Goal: Information Seeking & Learning: Learn about a topic

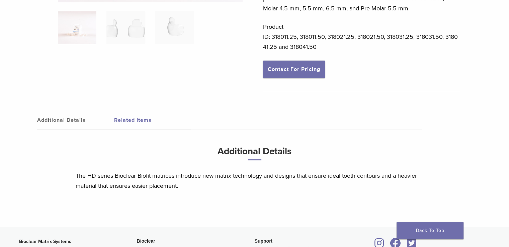
scroll to position [175, 0]
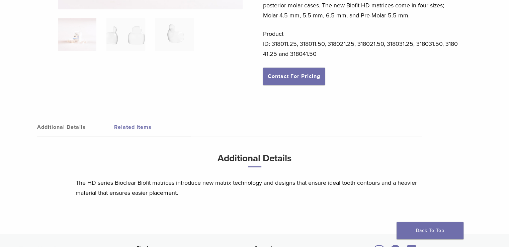
click at [508, 87] on html "BD [PHONE_NUMBER] Search My Account 0 items Cart No products in the cart. Back …" at bounding box center [254, 109] width 509 height 569
drag, startPoint x: 508, startPoint y: 87, endPoint x: 513, endPoint y: 43, distance: 43.5
click at [508, 43] on html "BD 1.855.712.5327 Search My Account 0 items Cart No products in the cart. Back …" at bounding box center [254, 109] width 509 height 569
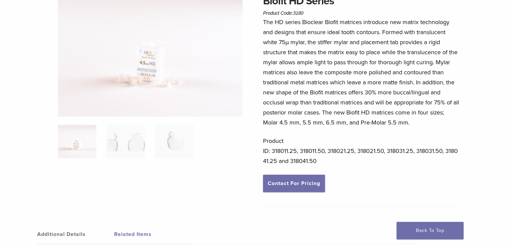
scroll to position [53, 0]
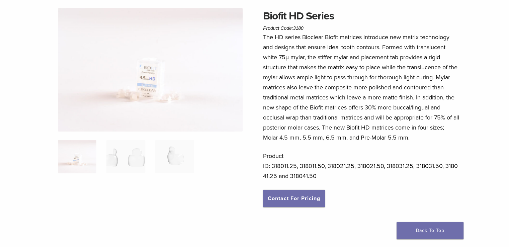
click at [408, 80] on p "The HD series Bioclear Biofit matrices introduce new matrix technology and desi…" at bounding box center [361, 87] width 197 height 110
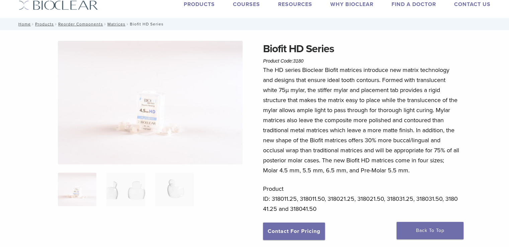
scroll to position [0, 0]
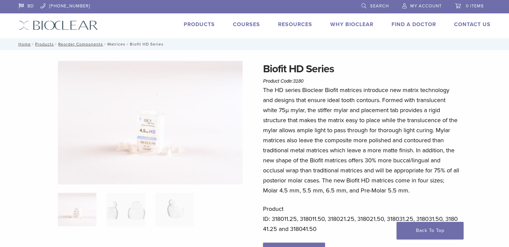
click at [117, 43] on link "Matrices" at bounding box center [116, 44] width 18 height 5
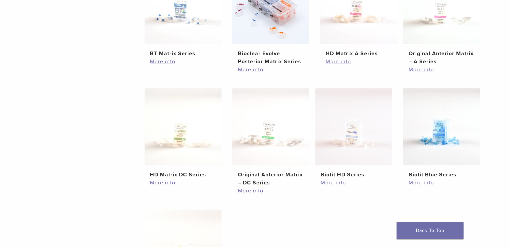
scroll to position [208, 0]
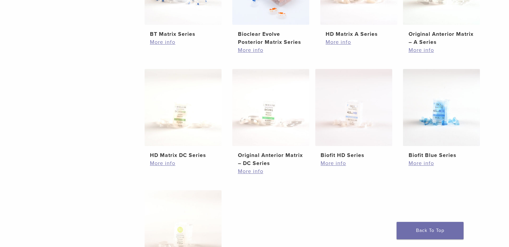
click at [508, 149] on html "BD [PHONE_NUMBER] Search My Account 0 items Cart No products in the cart. Back …" at bounding box center [254, 161] width 509 height 739
click at [434, 155] on h2 "Biofit Blue Series" at bounding box center [441, 155] width 66 height 8
click at [422, 164] on link "More info" at bounding box center [441, 163] width 66 height 8
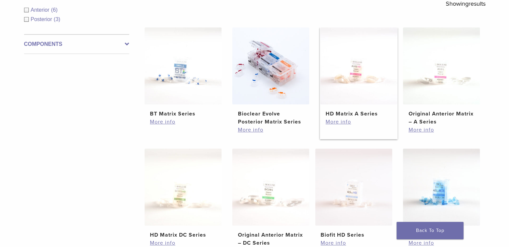
scroll to position [127, 0]
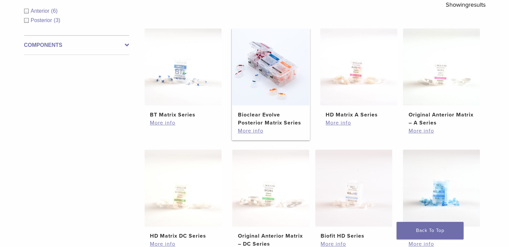
click at [264, 122] on h2 "Bioclear Evolve Posterior Matrix Series" at bounding box center [271, 119] width 66 height 16
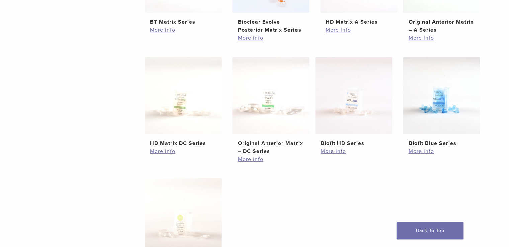
scroll to position [254, 0]
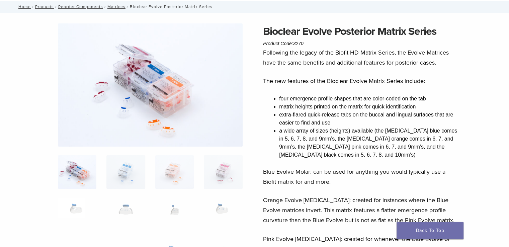
scroll to position [61, 0]
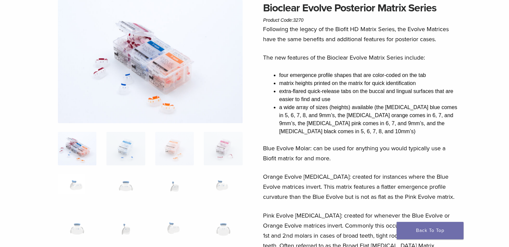
drag, startPoint x: 513, startPoint y: 78, endPoint x: 513, endPoint y: 35, distance: 42.8
click at [189, 64] on img at bounding box center [150, 61] width 185 height 123
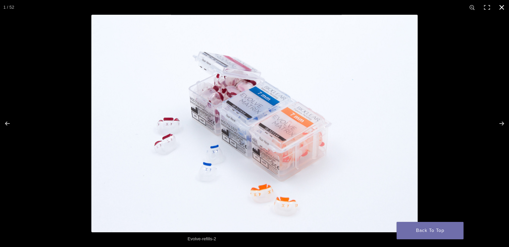
click at [503, 9] on button "Close (Esc)" at bounding box center [501, 7] width 15 height 15
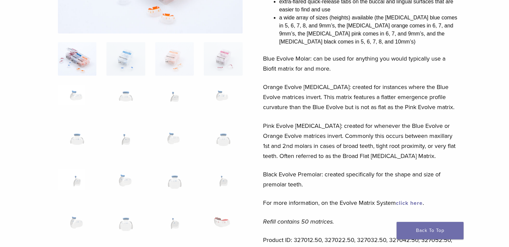
scroll to position [150, 0]
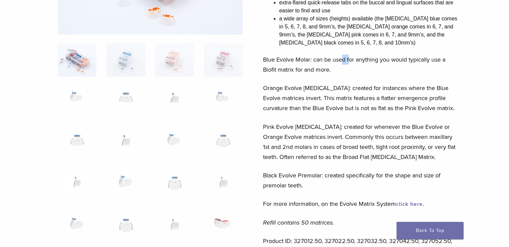
click at [349, 63] on p "Blue Evolve Molar: can be used for anything you would typically use a Biofit ma…" at bounding box center [361, 65] width 197 height 20
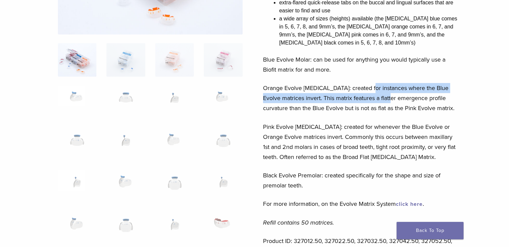
drag, startPoint x: 370, startPoint y: 87, endPoint x: 412, endPoint y: 101, distance: 44.2
click at [410, 101] on p "Orange Evolve Molar: created for instances where the Blue Evolve matrices inver…" at bounding box center [361, 98] width 197 height 30
click at [412, 101] on p "Orange Evolve Molar: created for instances where the Blue Evolve matrices inver…" at bounding box center [361, 98] width 197 height 30
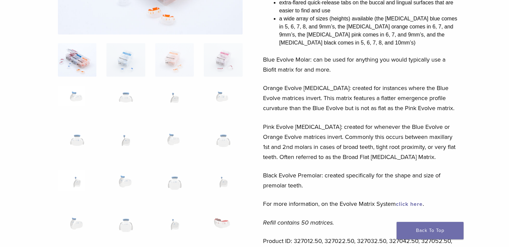
click at [286, 106] on p "Orange Evolve Molar: created for instances where the Blue Evolve matrices inver…" at bounding box center [361, 98] width 197 height 30
drag, startPoint x: 277, startPoint y: 100, endPoint x: 307, endPoint y: 99, distance: 30.5
click at [307, 99] on p "Orange Evolve Molar: created for instances where the Blue Evolve matrices inver…" at bounding box center [361, 98] width 197 height 30
click at [317, 119] on div "Following the legacy of the Biofit HD Matrix Series, the Evolve Matrices have t…" at bounding box center [361, 104] width 197 height 339
drag, startPoint x: 266, startPoint y: 127, endPoint x: 322, endPoint y: 97, distance: 64.1
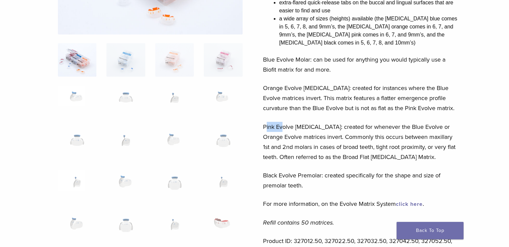
click at [285, 127] on p "Pink Evolve Molar: created for whenever the Blue Evolve or Orange Evolve matric…" at bounding box center [361, 142] width 197 height 40
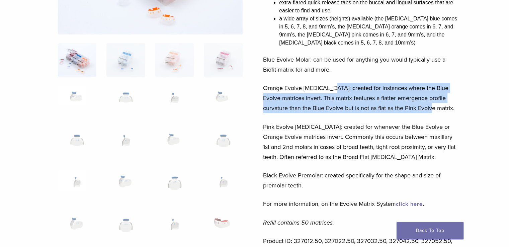
drag, startPoint x: 331, startPoint y: 89, endPoint x: 466, endPoint y: 105, distance: 135.8
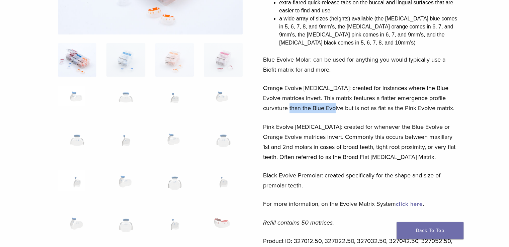
drag, startPoint x: 286, startPoint y: 107, endPoint x: 330, endPoint y: 110, distance: 44.3
click at [330, 110] on p "Orange Evolve Molar: created for instances where the Blue Evolve matrices inver…" at bounding box center [361, 98] width 197 height 30
click at [457, 133] on p "Pink Evolve Molar: created for whenever the Blue Evolve or Orange Evolve matric…" at bounding box center [361, 142] width 197 height 40
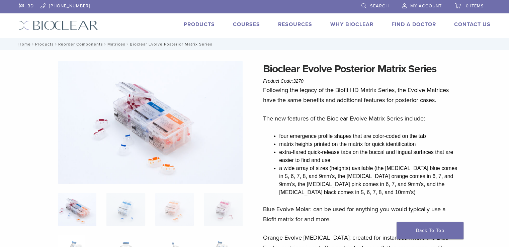
scroll to position [13, 0]
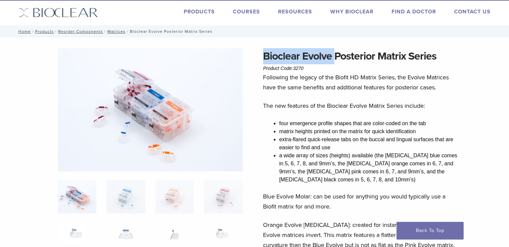
drag, startPoint x: 264, startPoint y: 56, endPoint x: 334, endPoint y: 57, distance: 69.3
click at [334, 57] on h1 "Bioclear Evolve Posterior Matrix Series" at bounding box center [361, 56] width 197 height 16
click at [423, 61] on h1 "Bioclear Evolve Posterior Matrix Series" at bounding box center [361, 56] width 197 height 16
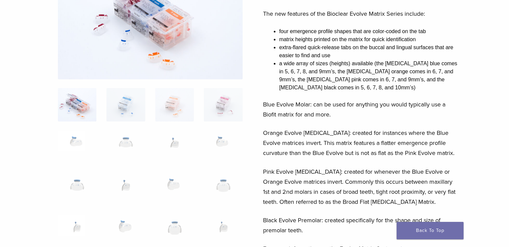
scroll to position [108, 0]
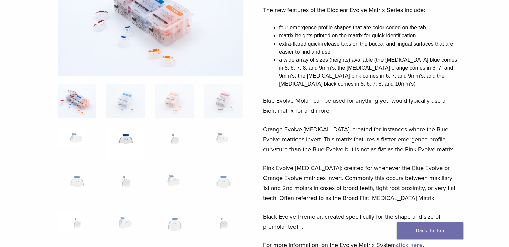
click at [115, 146] on img at bounding box center [125, 142] width 38 height 33
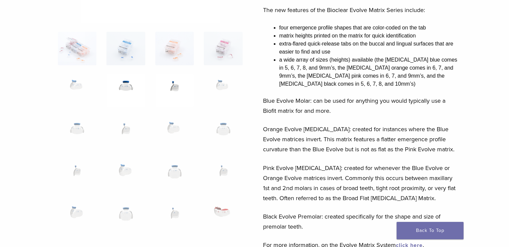
click at [181, 89] on img at bounding box center [174, 90] width 38 height 33
click at [226, 83] on img at bounding box center [223, 90] width 38 height 33
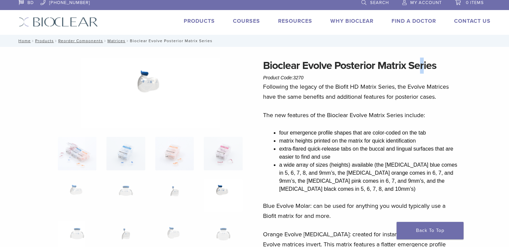
scroll to position [0, 0]
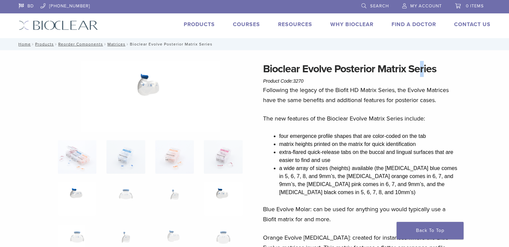
click at [69, 190] on img at bounding box center [77, 198] width 38 height 33
click at [127, 188] on img at bounding box center [125, 198] width 38 height 33
click at [166, 188] on img at bounding box center [174, 198] width 38 height 33
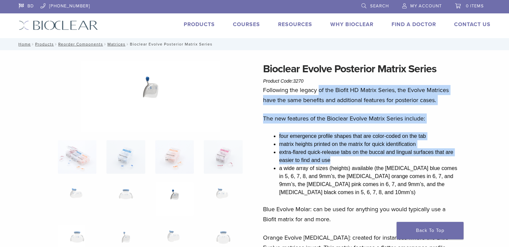
drag, startPoint x: 319, startPoint y: 92, endPoint x: 402, endPoint y: 159, distance: 106.3
click at [442, 121] on p "The new features of the Bioclear Evolve Matrix Series include:" at bounding box center [361, 118] width 197 height 10
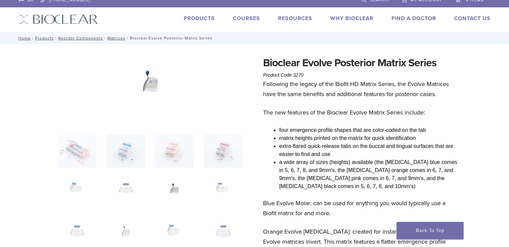
scroll to position [4, 0]
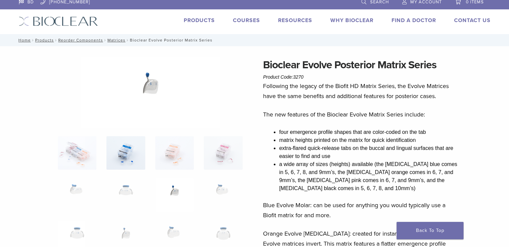
click at [130, 154] on img at bounding box center [125, 152] width 38 height 33
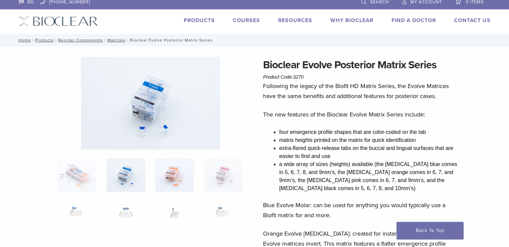
click at [165, 180] on img at bounding box center [174, 174] width 38 height 33
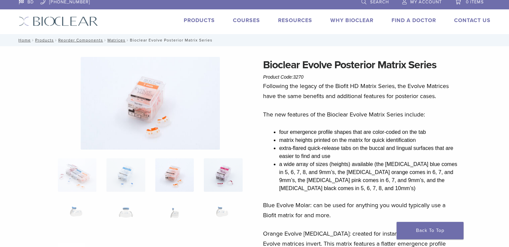
click at [229, 183] on img at bounding box center [223, 174] width 38 height 33
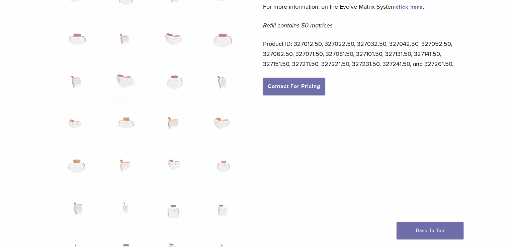
scroll to position [343, 0]
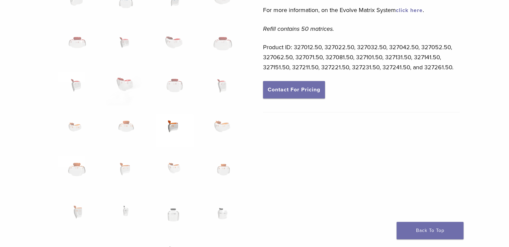
click at [179, 127] on img at bounding box center [174, 130] width 38 height 33
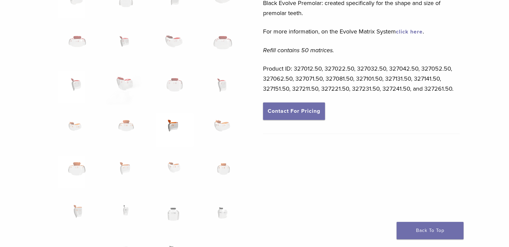
scroll to position [321, 0]
click at [173, 130] on img at bounding box center [174, 130] width 38 height 33
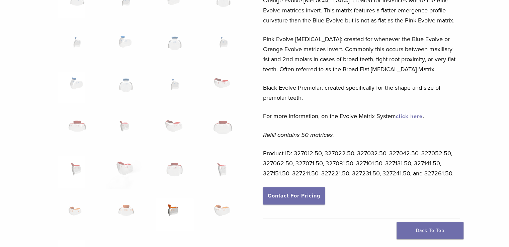
scroll to position [236, 0]
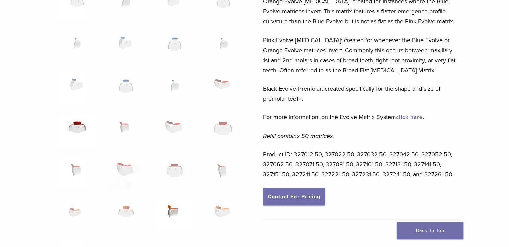
click at [73, 121] on img at bounding box center [77, 130] width 38 height 33
click at [222, 129] on img at bounding box center [223, 131] width 38 height 33
click at [172, 121] on img at bounding box center [174, 131] width 38 height 33
click at [118, 129] on img at bounding box center [125, 131] width 38 height 33
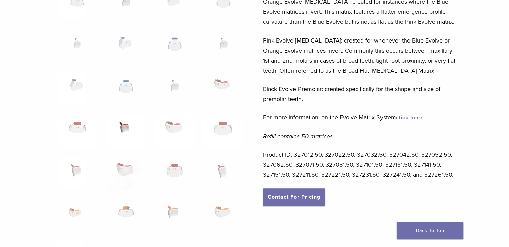
click at [120, 129] on img at bounding box center [125, 131] width 38 height 33
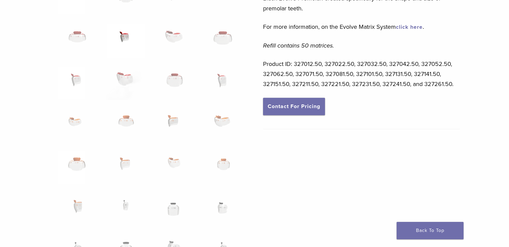
scroll to position [329, 0]
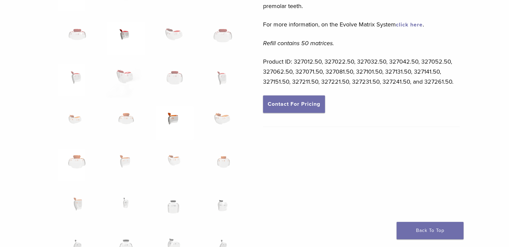
click at [169, 116] on img at bounding box center [174, 122] width 38 height 33
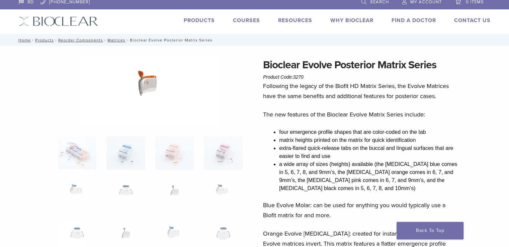
scroll to position [186, 0]
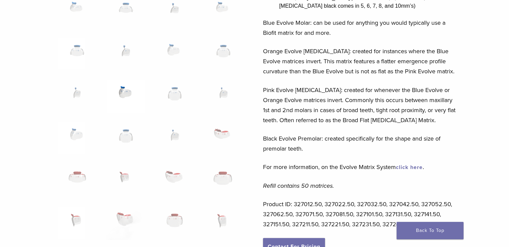
click at [127, 97] on img at bounding box center [125, 96] width 38 height 33
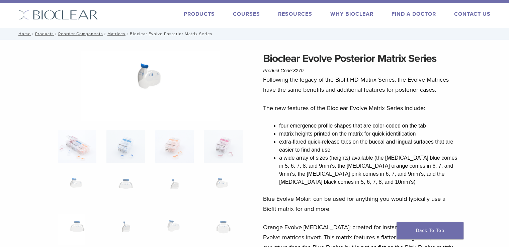
scroll to position [0, 0]
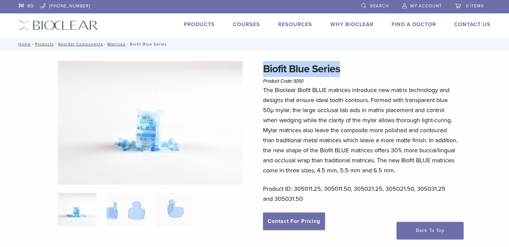
drag, startPoint x: 265, startPoint y: 65, endPoint x: 355, endPoint y: 73, distance: 90.4
click at [355, 73] on h1 "Biofit Blue Series" at bounding box center [361, 69] width 197 height 16
click at [112, 208] on img at bounding box center [125, 209] width 38 height 33
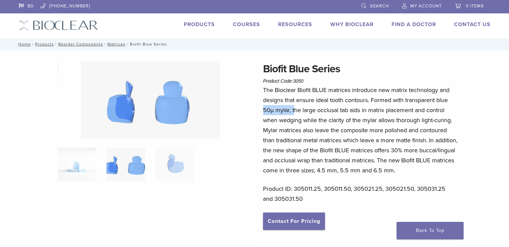
drag, startPoint x: 263, startPoint y: 109, endPoint x: 294, endPoint y: 114, distance: 31.5
click at [294, 114] on div "Biofit Blue Series Product Code: 3050 $ 58.09 – $ 107.49 Price range: $58.09 th…" at bounding box center [255, 215] width 482 height 308
click at [272, 129] on p "The Bioclear Biofit BLUE matrices introduce new matrix technology and designs t…" at bounding box center [361, 130] width 197 height 90
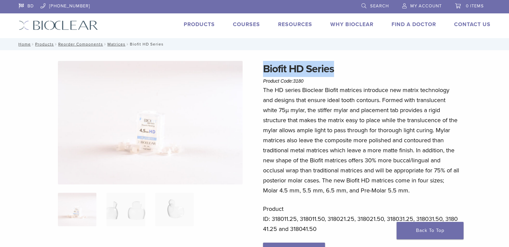
drag, startPoint x: 265, startPoint y: 67, endPoint x: 360, endPoint y: 74, distance: 95.6
click at [360, 74] on h1 "Biofit HD Series" at bounding box center [361, 69] width 197 height 16
click at [330, 69] on h1 "Biofit HD Series" at bounding box center [361, 69] width 197 height 16
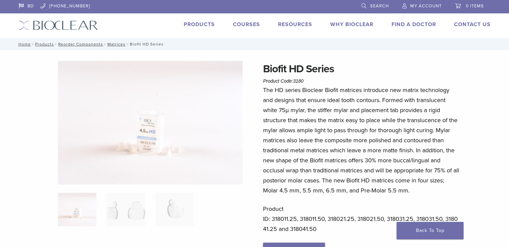
click at [328, 117] on p "The HD series Bioclear Biofit matrices introduce new matrix technology and desi…" at bounding box center [361, 140] width 197 height 110
click at [122, 209] on img at bounding box center [125, 209] width 38 height 33
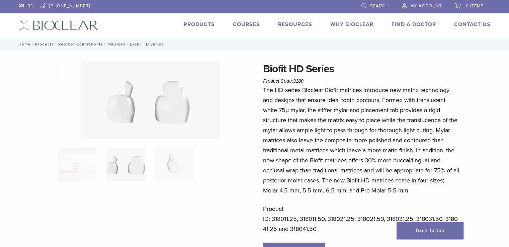
click at [179, 95] on img at bounding box center [150, 100] width 139 height 78
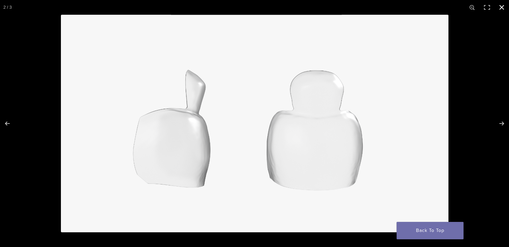
click at [500, 9] on button "Close (Esc)" at bounding box center [501, 7] width 15 height 15
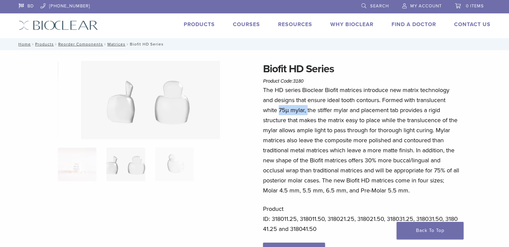
drag, startPoint x: 283, startPoint y: 106, endPoint x: 306, endPoint y: 111, distance: 24.3
click at [306, 111] on p "The HD series Bioclear Biofit matrices introduce new matrix technology and desi…" at bounding box center [361, 140] width 197 height 110
click at [293, 119] on p "The HD series Bioclear Biofit matrices introduce new matrix technology and desi…" at bounding box center [361, 140] width 197 height 110
